Goal: Transaction & Acquisition: Purchase product/service

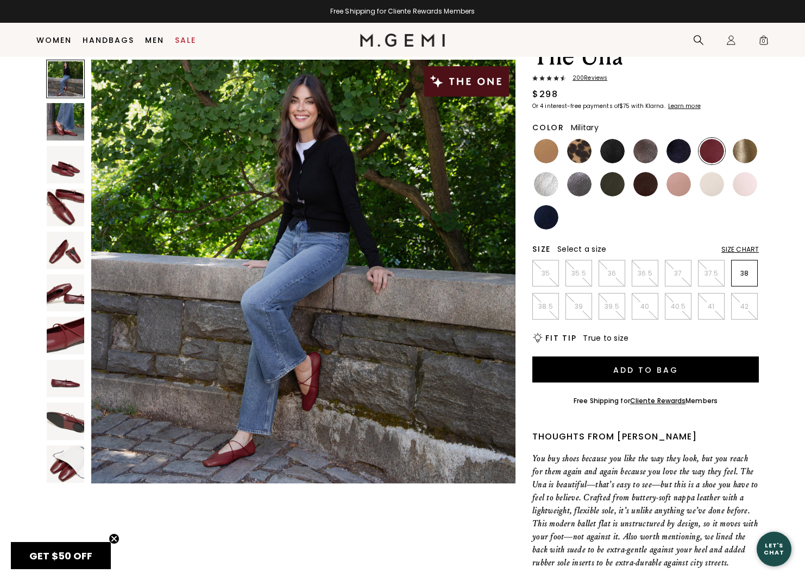
click at [609, 182] on img at bounding box center [612, 184] width 24 height 24
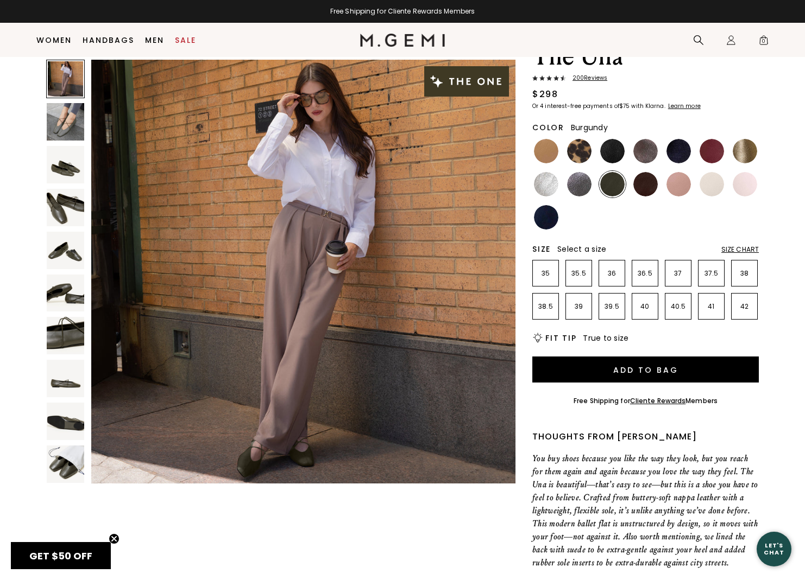
click at [708, 151] on img at bounding box center [711, 151] width 24 height 24
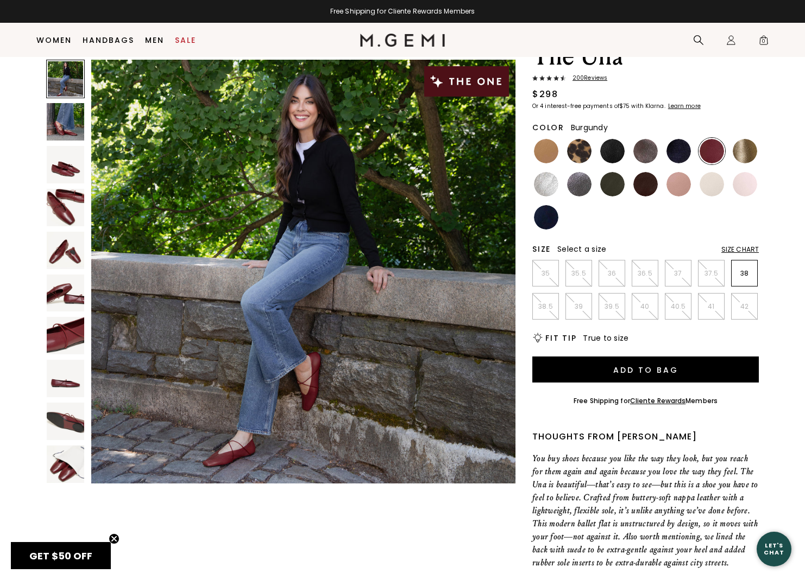
click at [741, 248] on div "Size Chart" at bounding box center [739, 249] width 37 height 9
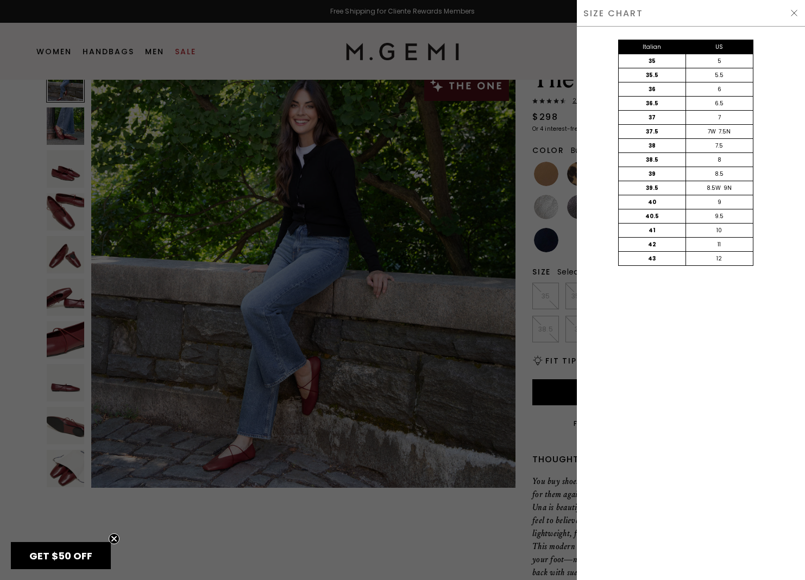
click at [558, 189] on div at bounding box center [402, 290] width 805 height 580
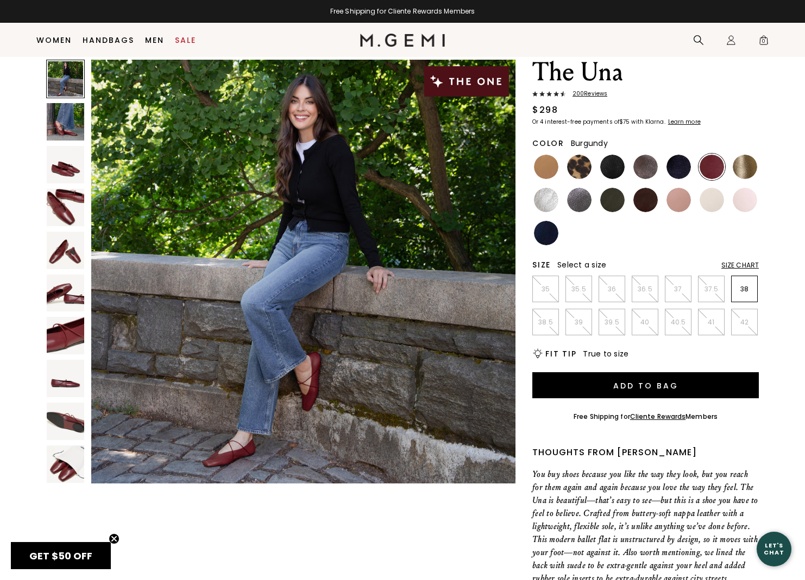
scroll to position [32, 0]
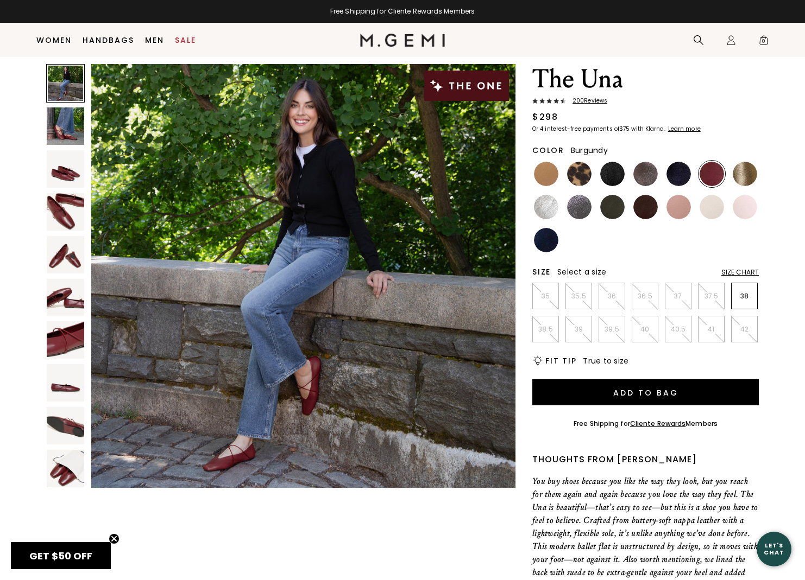
click at [745, 273] on div "Size Chart" at bounding box center [739, 272] width 37 height 9
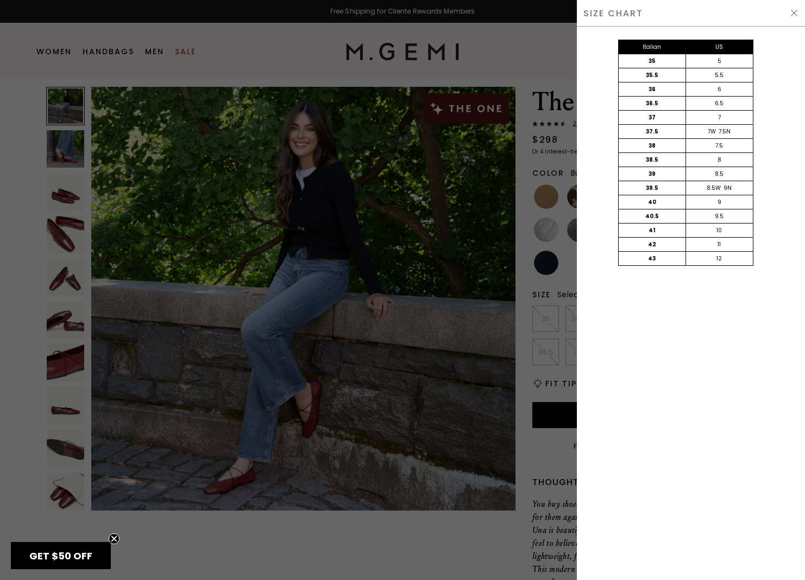
scroll to position [0, 0]
click at [522, 150] on div at bounding box center [402, 290] width 805 height 580
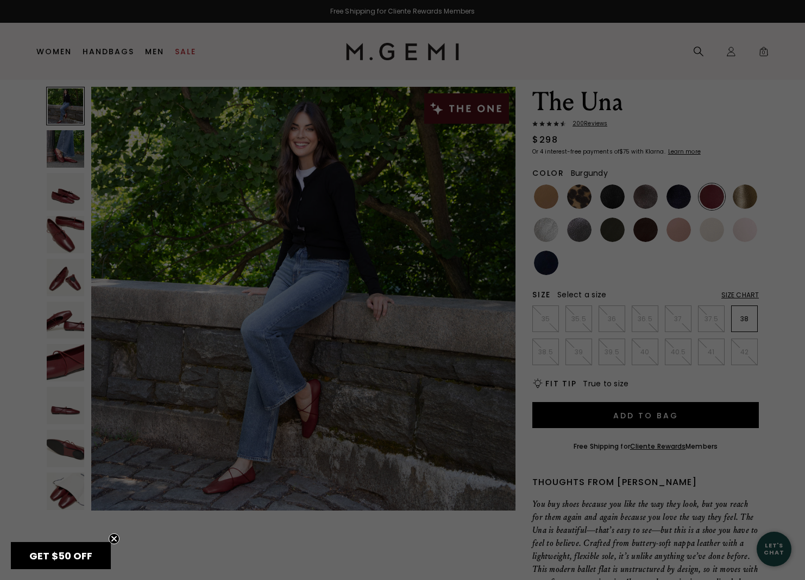
scroll to position [32, 0]
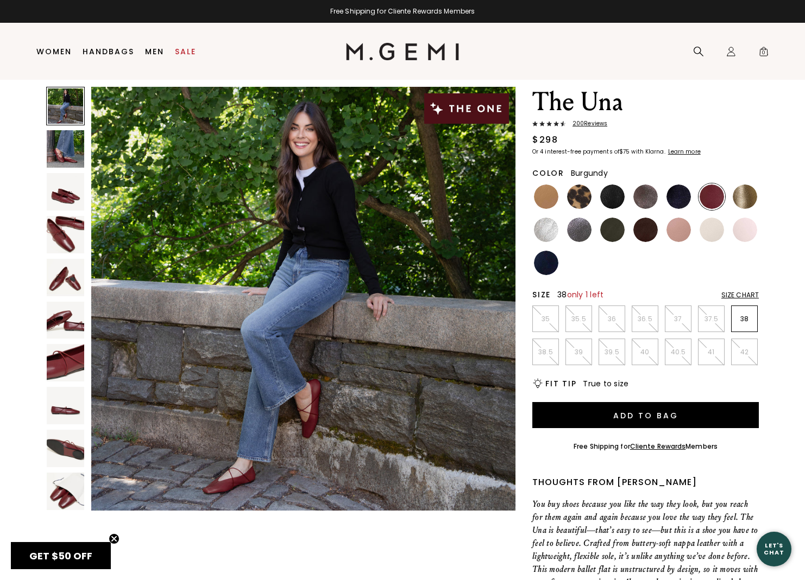
click at [745, 319] on p "38" at bounding box center [744, 319] width 26 height 9
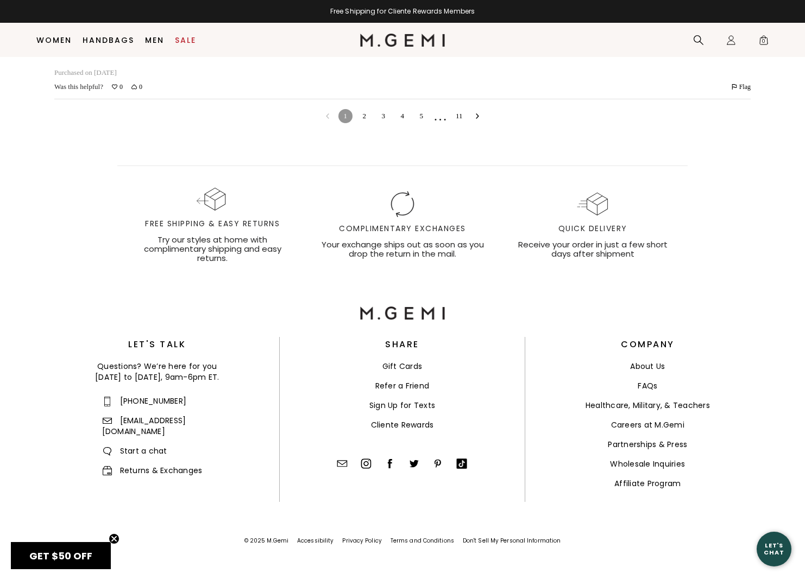
scroll to position [4577, 0]
